Goal: Task Accomplishment & Management: Complete application form

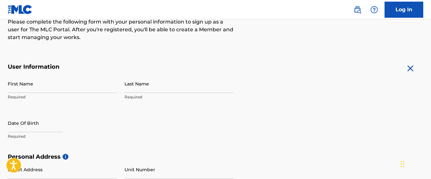
scroll to position [100, 0]
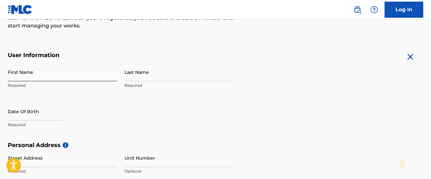
click at [56, 71] on input "First Name" at bounding box center [62, 72] width 109 height 18
type input "[PERSON_NAME]"
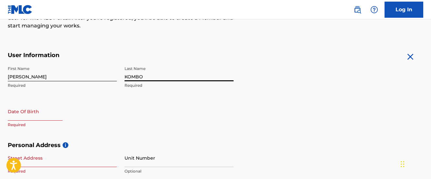
type input "KOMBO"
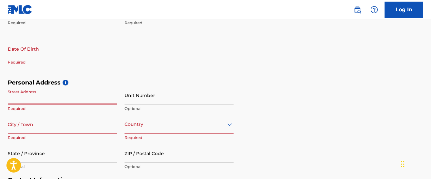
scroll to position [164, 0]
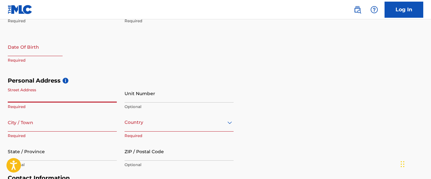
click at [42, 48] on input "text" at bounding box center [35, 47] width 55 height 18
select select "8"
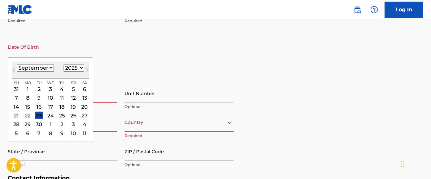
click at [80, 67] on select "1900 1901 1902 1903 1904 1905 1906 1907 1908 1909 1910 1911 1912 1913 1914 1915…" at bounding box center [74, 67] width 21 height 7
select select "1984"
click at [64, 64] on select "1900 1901 1902 1903 1904 1905 1906 1907 1908 1909 1910 1911 1912 1913 1914 1915…" at bounding box center [74, 67] width 21 height 7
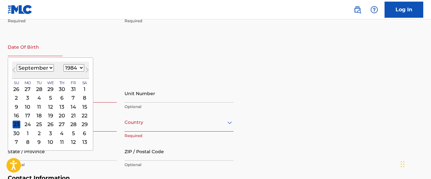
click at [52, 68] on select "January February March April May June July August September October November De…" at bounding box center [35, 67] width 37 height 7
select select "10"
click at [17, 64] on select "January February March April May June July August September October November De…" at bounding box center [35, 67] width 37 height 7
click at [71, 98] on div "9" at bounding box center [73, 98] width 8 height 8
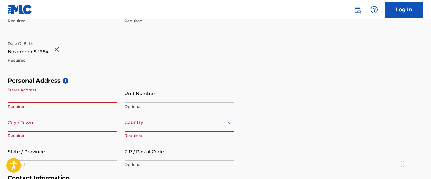
click at [54, 95] on input "Street Address" at bounding box center [62, 93] width 109 height 18
type input "MOMBASA"
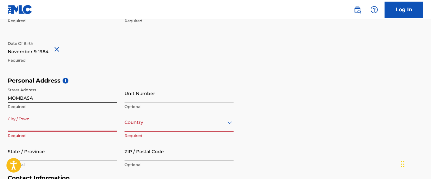
click at [49, 129] on input "City / Town" at bounding box center [62, 122] width 109 height 18
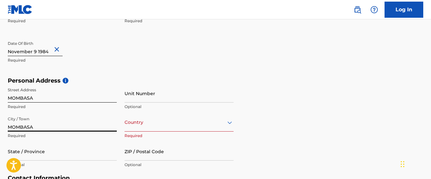
type input "MOMBASA"
click at [127, 129] on div "Country" at bounding box center [178, 122] width 109 height 18
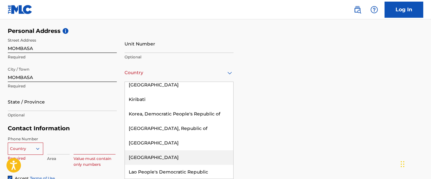
scroll to position [1451, 0]
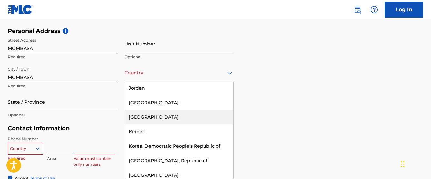
click at [140, 110] on div "[GEOGRAPHIC_DATA]" at bounding box center [179, 117] width 108 height 15
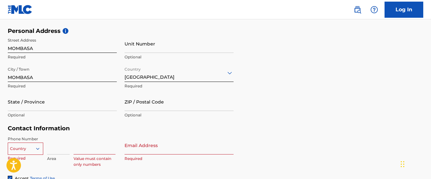
scroll to position [284, 0]
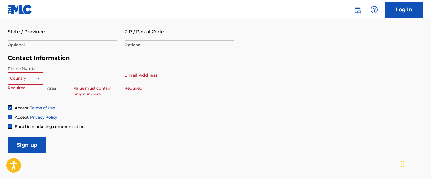
click at [40, 82] on div "Country" at bounding box center [25, 77] width 35 height 10
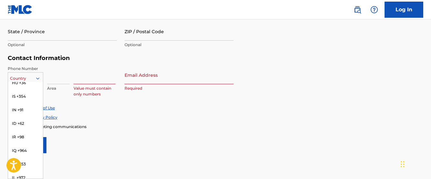
scroll to position [1193, 0]
type input "K"
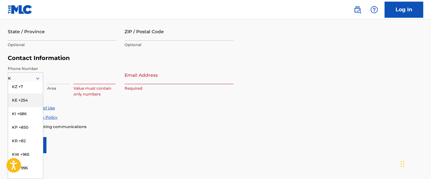
click at [18, 101] on div "KE +254" at bounding box center [25, 101] width 35 height 14
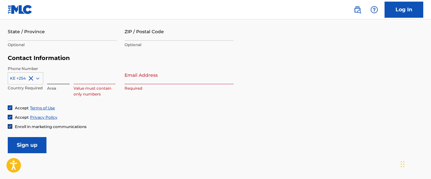
click at [58, 79] on input at bounding box center [58, 75] width 23 height 18
type input "+"
click at [77, 80] on input at bounding box center [95, 75] width 42 height 18
type input "729255295"
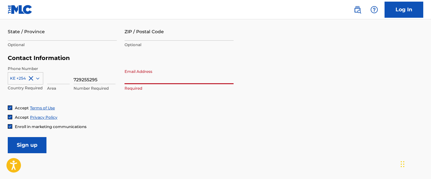
click at [132, 80] on input "Email Address" at bounding box center [178, 75] width 109 height 18
type input "[EMAIL_ADDRESS][DOMAIN_NAME]"
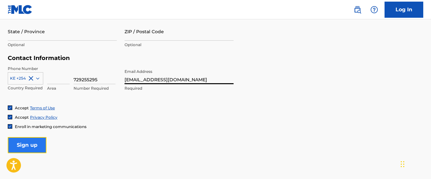
click at [27, 146] on input "Sign up" at bounding box center [27, 145] width 39 height 16
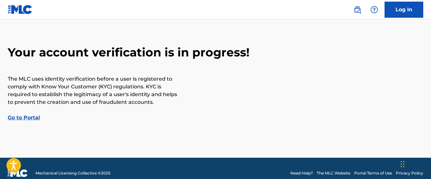
scroll to position [31, 0]
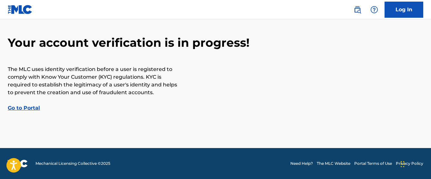
click at [18, 109] on link "Go to Portal" at bounding box center [24, 108] width 32 height 6
